Goal: Understand process/instructions: Learn how to perform a task or action

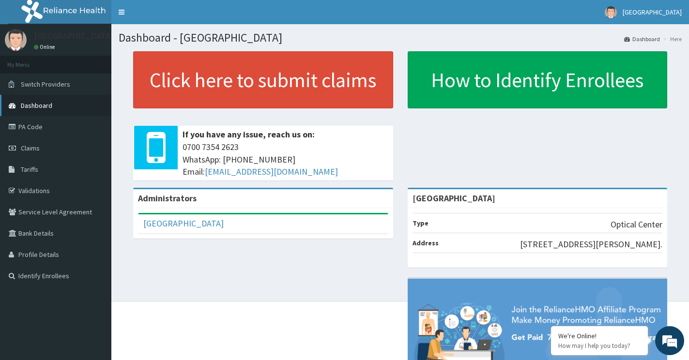
click at [43, 106] on span "Dashboard" at bounding box center [36, 105] width 31 height 9
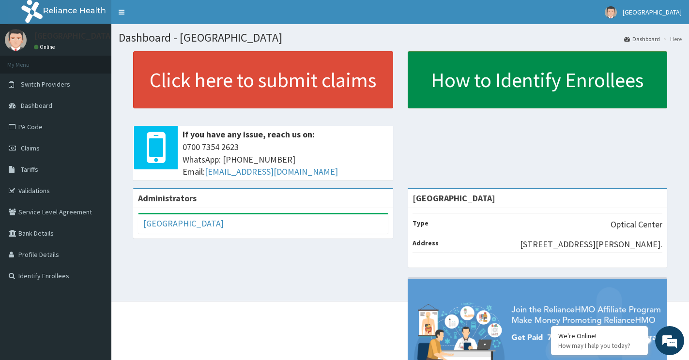
click at [482, 81] on link "How to Identify Enrollees" at bounding box center [538, 79] width 260 height 57
